Goal: Use online tool/utility: Use online tool/utility

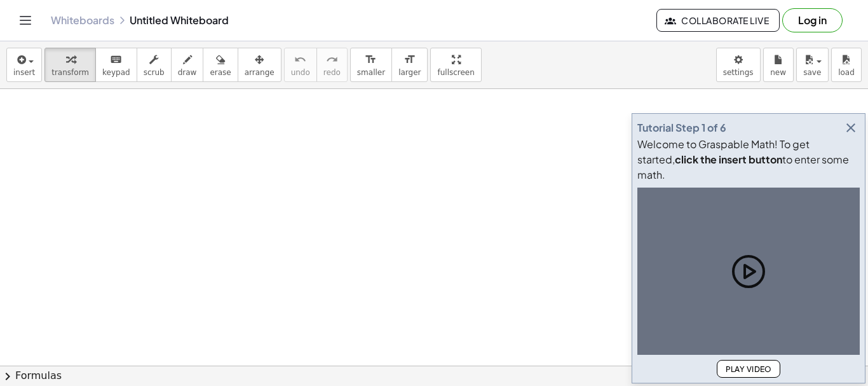
click at [851, 135] on icon "button" at bounding box center [850, 127] width 15 height 15
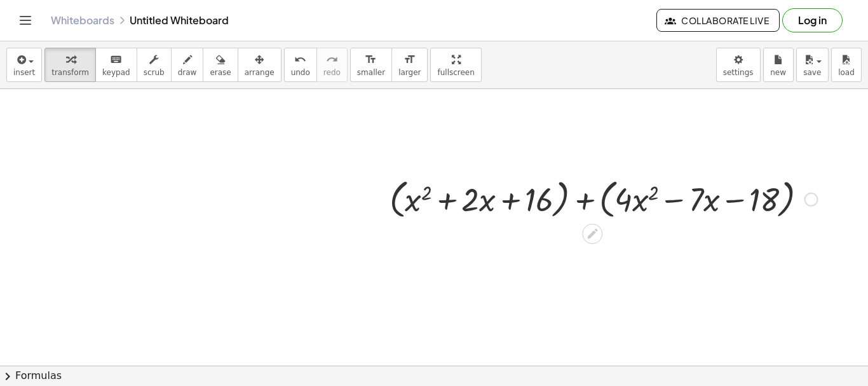
click at [567, 199] on div at bounding box center [603, 198] width 441 height 48
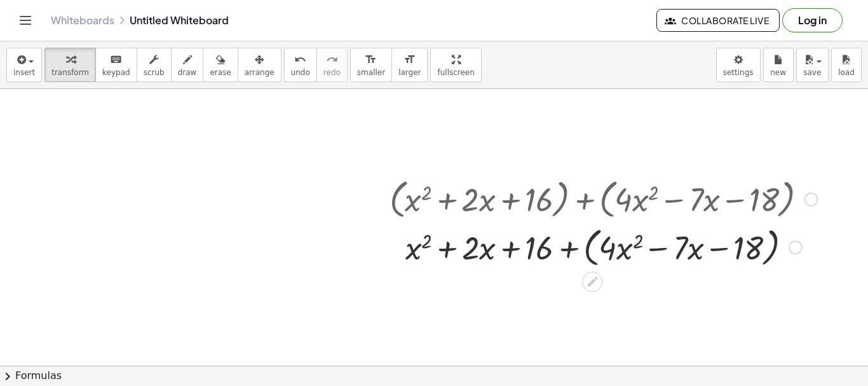
click at [587, 253] on div at bounding box center [603, 246] width 441 height 48
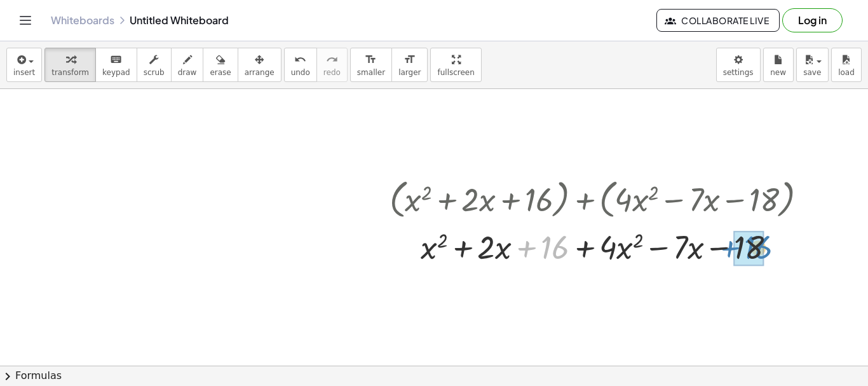
drag, startPoint x: 559, startPoint y: 250, endPoint x: 759, endPoint y: 248, distance: 200.1
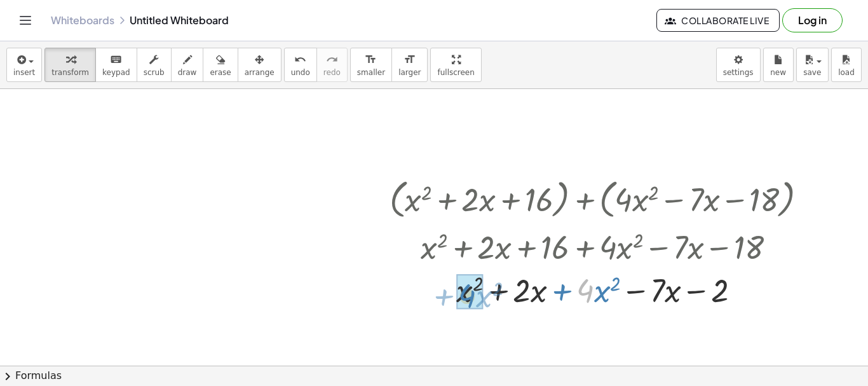
drag, startPoint x: 586, startPoint y: 251, endPoint x: 468, endPoint y: 253, distance: 118.8
click at [592, 199] on div "+ ( + x 2 + · 2 · x + 16 ) + ( + · 4 · x 2 − · 7 · x − 18 ) + x 2 + · 2 · x + 1…" at bounding box center [592, 199] width 0 height 0
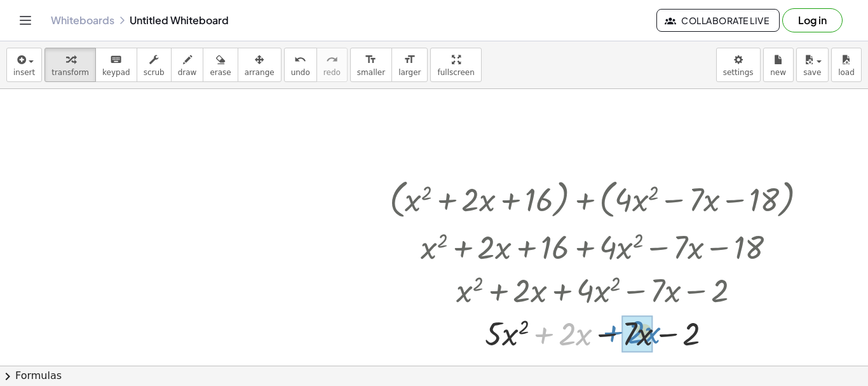
drag, startPoint x: 548, startPoint y: 298, endPoint x: 614, endPoint y: 295, distance: 65.5
click at [592, 199] on div "+ ( + x 2 + · 2 · x + 16 ) + ( + · 4 · x 2 − · 7 · x − 18 ) + x 2 + · 2 · x + 1…" at bounding box center [592, 199] width 0 height 0
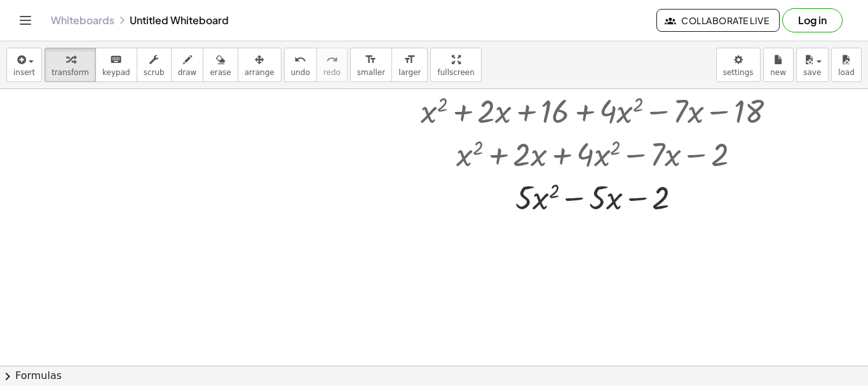
scroll to position [137, 0]
click at [553, 189] on div at bounding box center [603, 195] width 441 height 43
drag, startPoint x: 553, startPoint y: 189, endPoint x: 525, endPoint y: 186, distance: 28.8
click at [525, 186] on div at bounding box center [603, 195] width 441 height 43
click at [597, 201] on div at bounding box center [603, 195] width 441 height 43
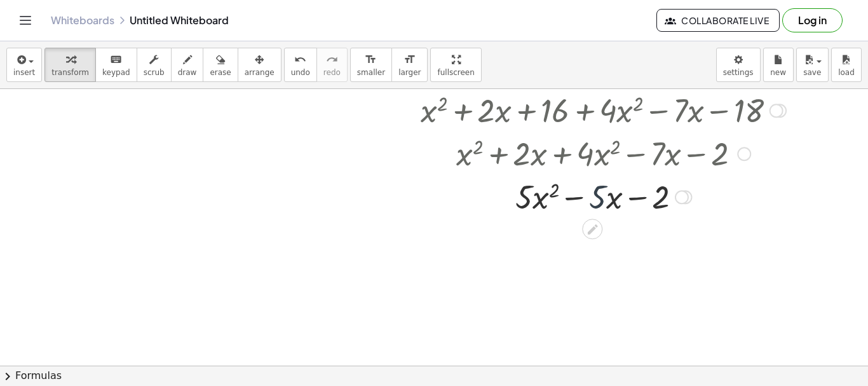
click at [571, 194] on div at bounding box center [603, 195] width 441 height 43
drag, startPoint x: 614, startPoint y: 201, endPoint x: 571, endPoint y: 207, distance: 43.6
click at [571, 207] on div at bounding box center [603, 195] width 441 height 43
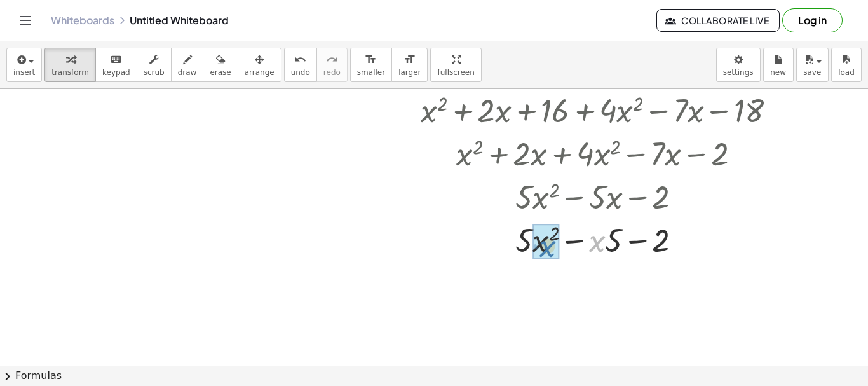
drag, startPoint x: 602, startPoint y: 202, endPoint x: 548, endPoint y: 206, distance: 53.5
click at [592, 63] on div "+ ( + x 2 + · 2 · x + 16 ) + ( + · 4 · x 2 − · 7 · x − 18 ) + x 2 + · 2 · x + 1…" at bounding box center [592, 63] width 0 height 0
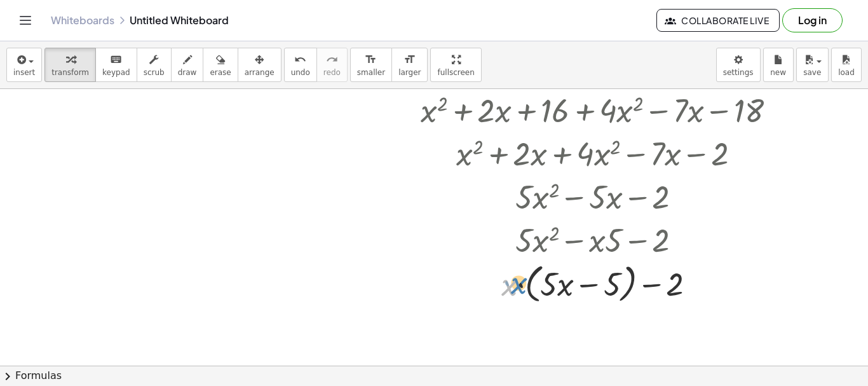
click at [516, 287] on div at bounding box center [603, 283] width 441 height 48
drag, startPoint x: 618, startPoint y: 286, endPoint x: 696, endPoint y: 286, distance: 78.1
click at [696, 286] on div at bounding box center [603, 283] width 441 height 48
click at [626, 290] on div at bounding box center [603, 283] width 441 height 48
click at [626, 288] on div at bounding box center [603, 283] width 441 height 48
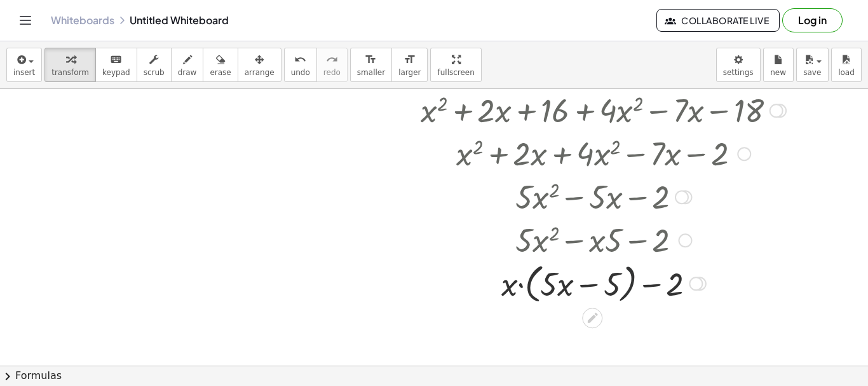
click at [626, 288] on div at bounding box center [603, 283] width 441 height 48
drag, startPoint x: 500, startPoint y: 283, endPoint x: 555, endPoint y: 283, distance: 55.3
click at [555, 283] on div at bounding box center [603, 283] width 441 height 48
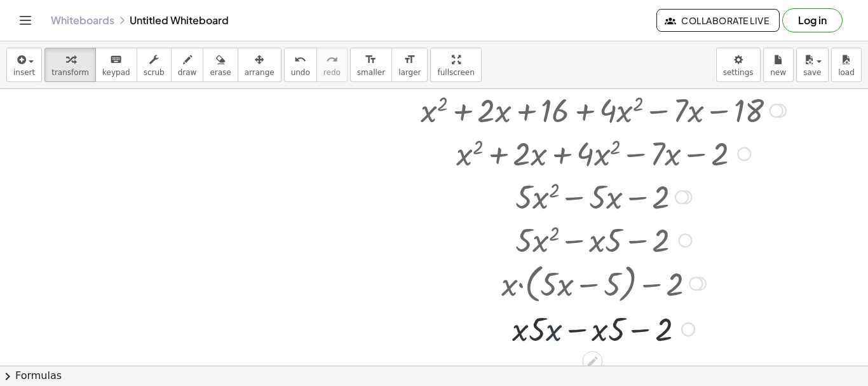
click at [558, 335] on div at bounding box center [603, 327] width 441 height 43
click at [581, 334] on div at bounding box center [603, 327] width 441 height 43
drag, startPoint x: 524, startPoint y: 333, endPoint x: 576, endPoint y: 334, distance: 52.1
click at [576, 334] on div at bounding box center [603, 327] width 441 height 43
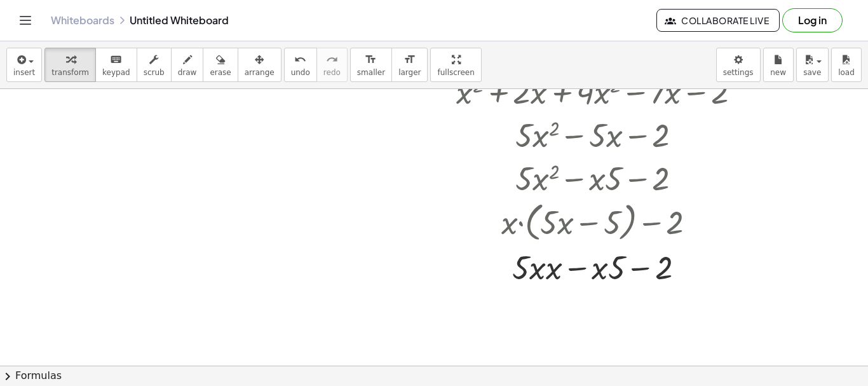
scroll to position [210, 0]
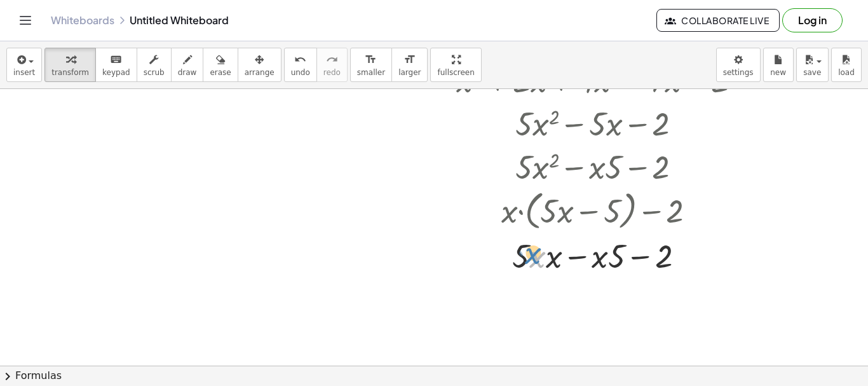
click at [537, 252] on div at bounding box center [603, 254] width 441 height 43
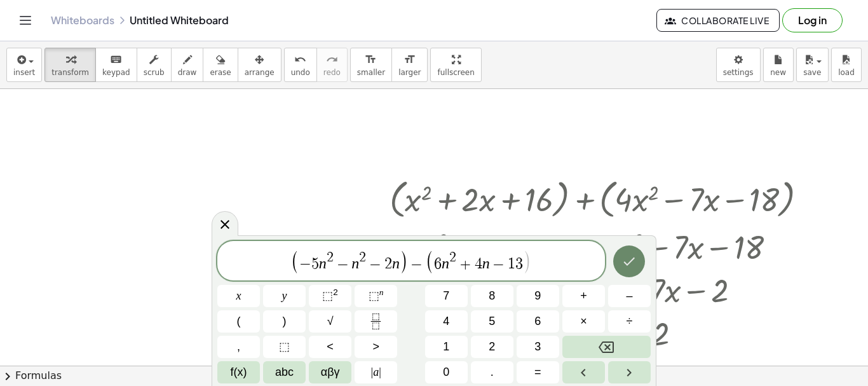
click at [637, 259] on button "Done" at bounding box center [629, 261] width 32 height 32
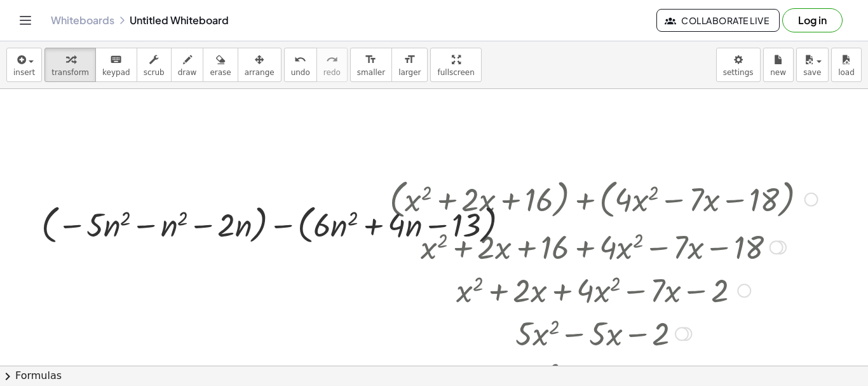
drag, startPoint x: 389, startPoint y: 182, endPoint x: 680, endPoint y: 203, distance: 292.4
click at [680, 203] on div at bounding box center [603, 198] width 441 height 48
click at [503, 180] on div at bounding box center [603, 198] width 441 height 48
click at [585, 203] on div at bounding box center [603, 198] width 441 height 48
drag, startPoint x: 321, startPoint y: 208, endPoint x: 242, endPoint y: 245, distance: 86.7
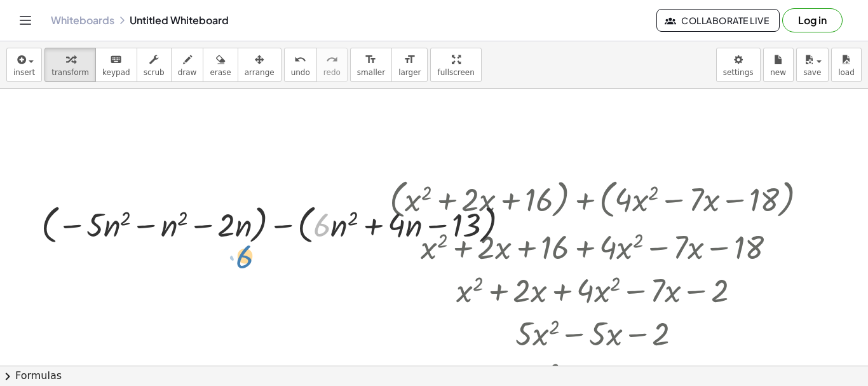
click at [242, 245] on div at bounding box center [280, 223] width 490 height 48
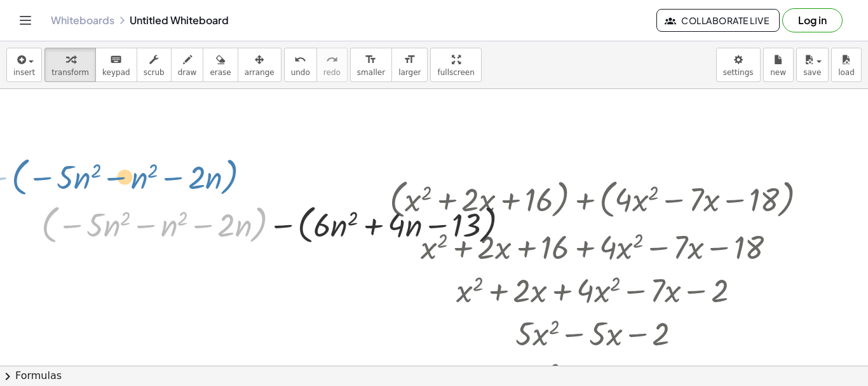
drag, startPoint x: 266, startPoint y: 203, endPoint x: 236, endPoint y: 152, distance: 59.5
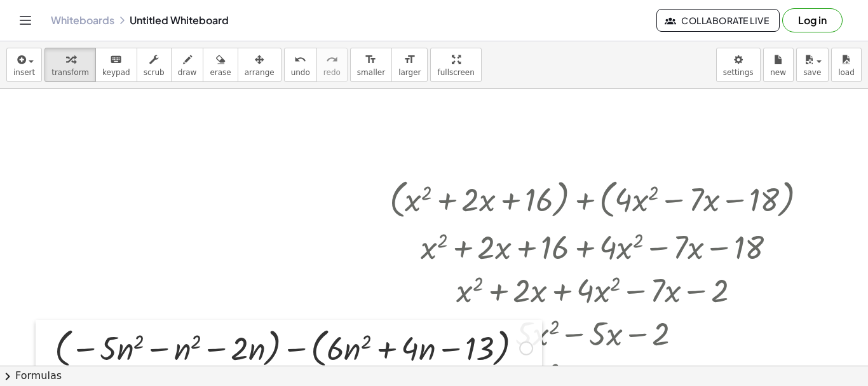
drag, startPoint x: 22, startPoint y: 225, endPoint x: 33, endPoint y: 348, distance: 123.1
click at [36, 348] on div at bounding box center [45, 347] width 19 height 55
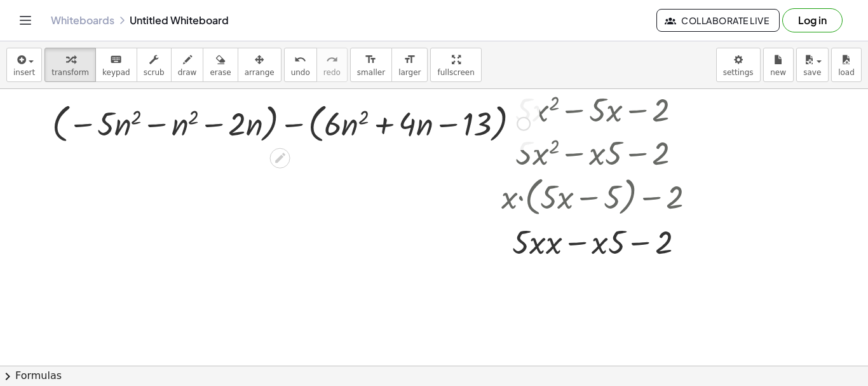
scroll to position [224, 1]
click at [30, 130] on div at bounding box center [434, 182] width 868 height 635
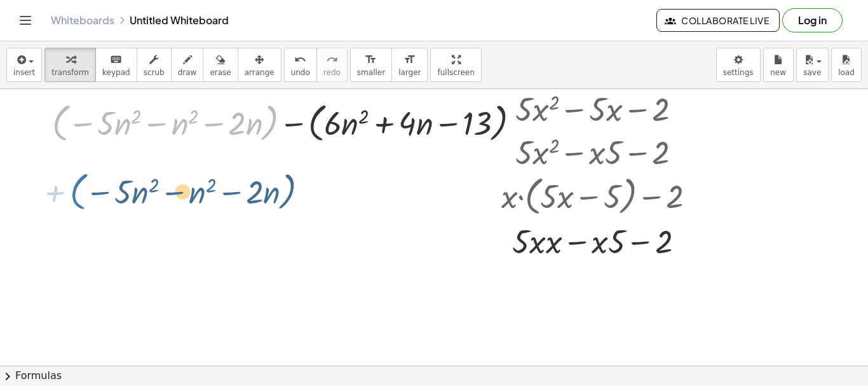
drag, startPoint x: 54, startPoint y: 127, endPoint x: 71, endPoint y: 185, distance: 60.3
click at [71, 185] on div "+ ( + x 2 + · 2 · x + 16 ) + ( + · 4 · x 2 − · 7 · x − 18 ) + x 2 + · 2 · x + 1…" at bounding box center [434, 182] width 868 height 635
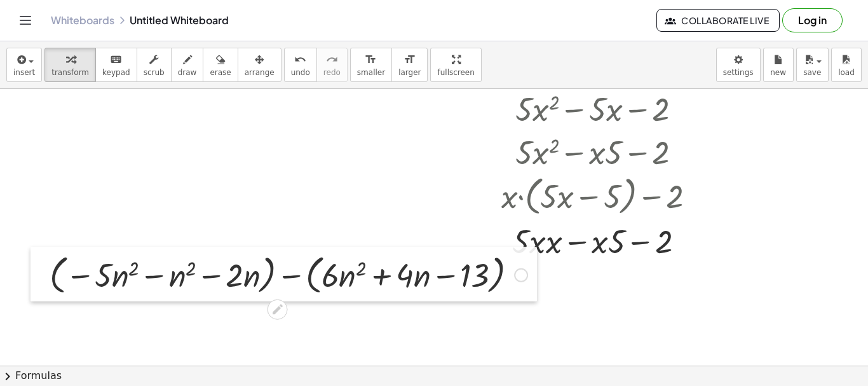
drag, startPoint x: 46, startPoint y: 127, endPoint x: 59, endPoint y: 296, distance: 169.5
click at [50, 296] on div at bounding box center [39, 274] width 19 height 55
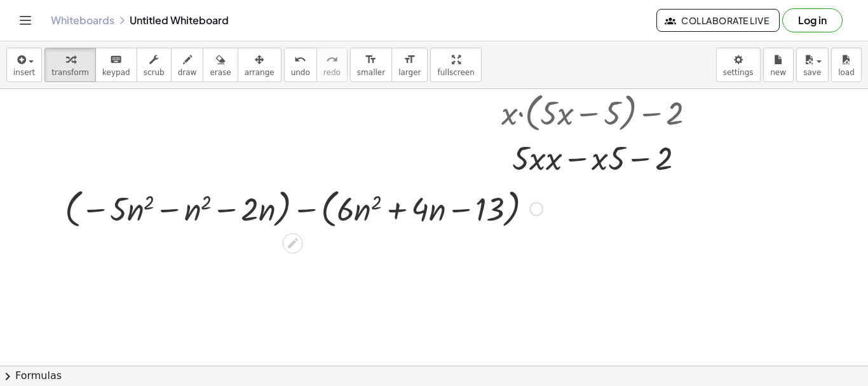
scroll to position [314, 0]
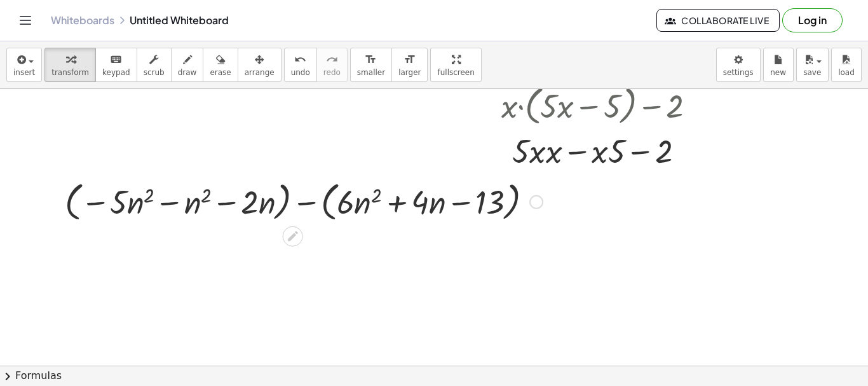
click at [285, 207] on div at bounding box center [303, 201] width 490 height 48
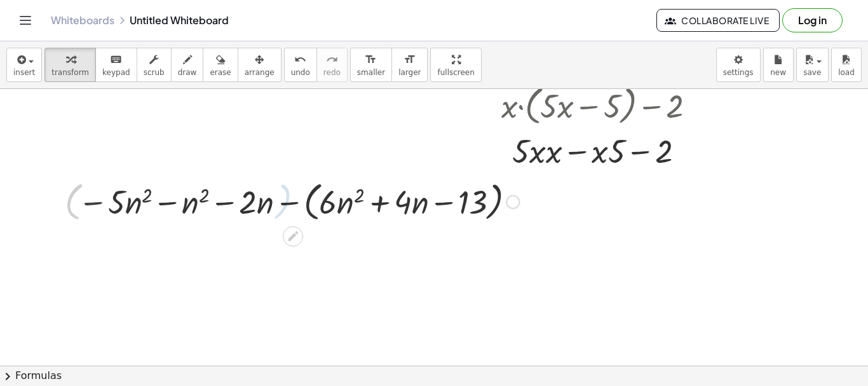
click at [312, 208] on div at bounding box center [299, 201] width 454 height 48
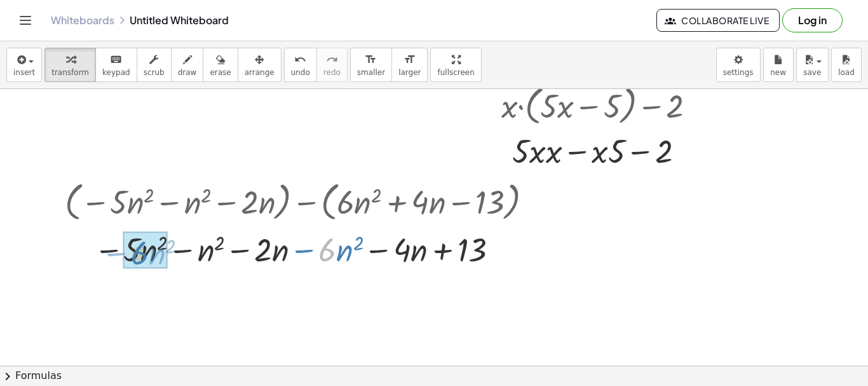
drag, startPoint x: 324, startPoint y: 205, endPoint x: 137, endPoint y: 208, distance: 187.4
click at [293, 202] on div "+ ( − · 5 · n 2 − n 2 − · 2 · n ) − ( + · 6 · n 2 + · 4 · n − 13 ) − · 5 · n 2 …" at bounding box center [293, 202] width 0 height 0
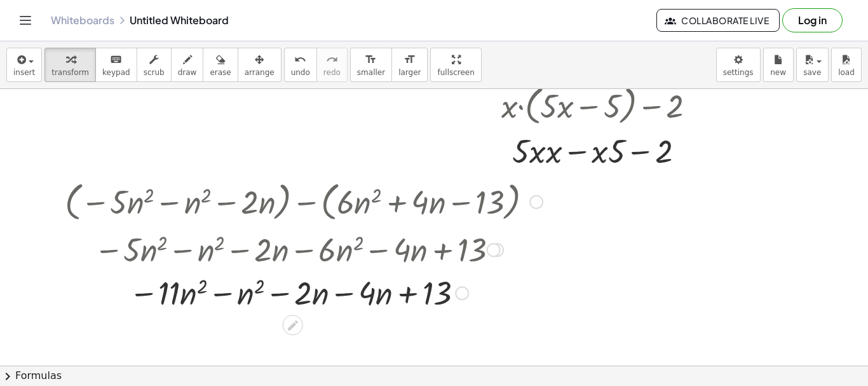
click at [351, 297] on div at bounding box center [303, 291] width 490 height 43
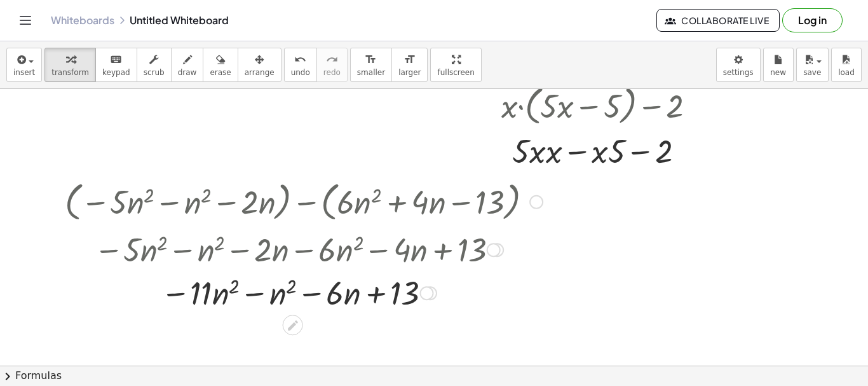
click at [256, 290] on div at bounding box center [303, 291] width 490 height 43
